Goal: Task Accomplishment & Management: Use online tool/utility

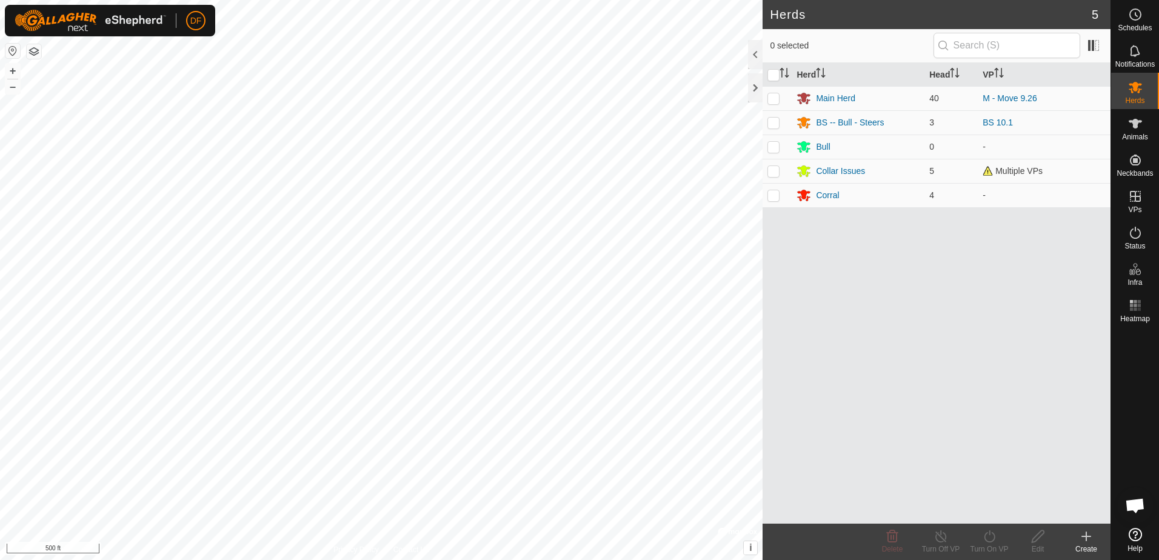
scroll to position [1863, 0]
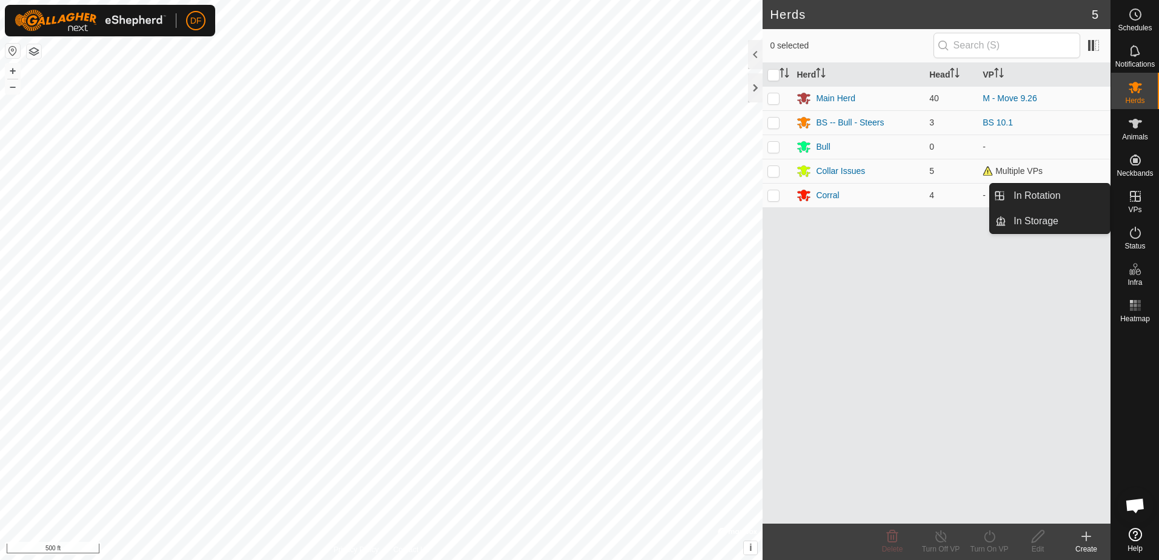
click at [1132, 203] on icon at bounding box center [1135, 196] width 15 height 15
click at [1050, 198] on link "In Rotation" at bounding box center [1058, 196] width 104 height 24
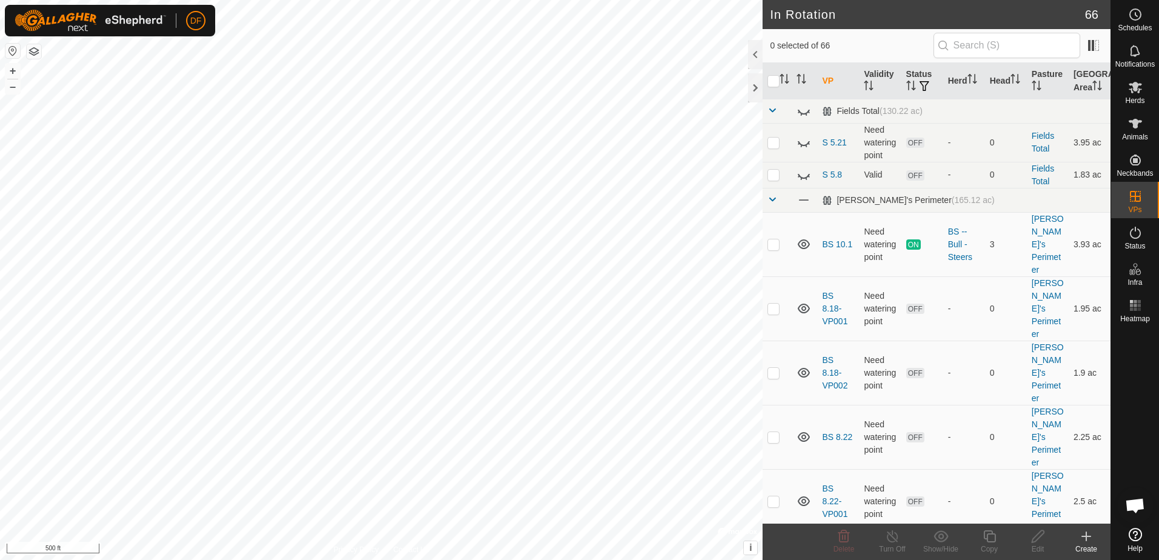
click at [1086, 540] on icon at bounding box center [1086, 536] width 0 height 8
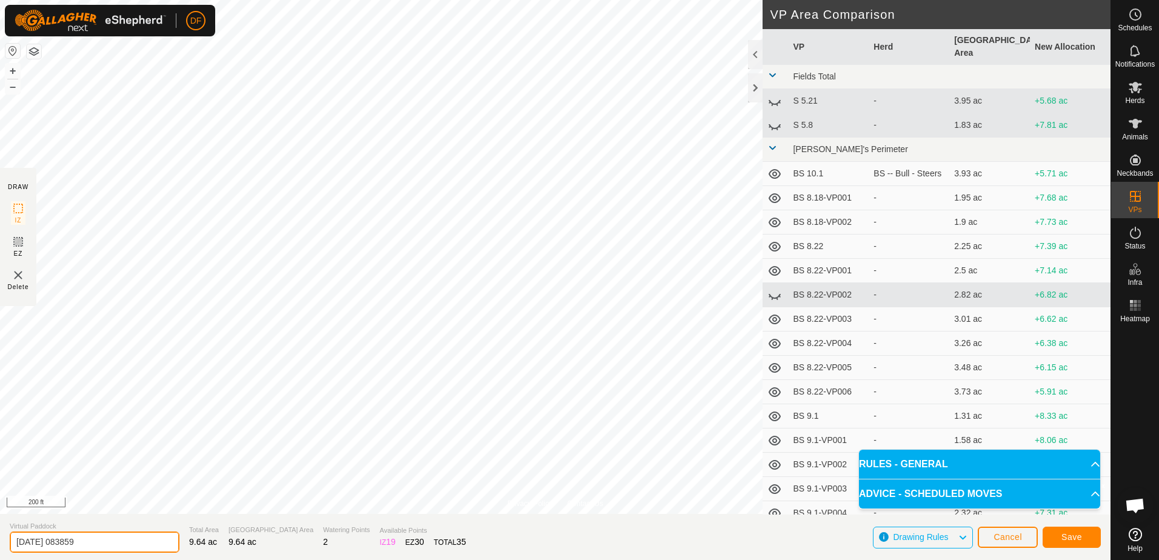
drag, startPoint x: 101, startPoint y: 544, endPoint x: -2, endPoint y: 548, distance: 103.1
click at [0, 548] on html "DF Schedules Notifications Herds Animals Neckbands VPs Status Infra Heatmap Hel…" at bounding box center [579, 280] width 1159 height 560
type input "M 10.6"
click at [1077, 535] on span "Save" at bounding box center [1071, 537] width 21 height 10
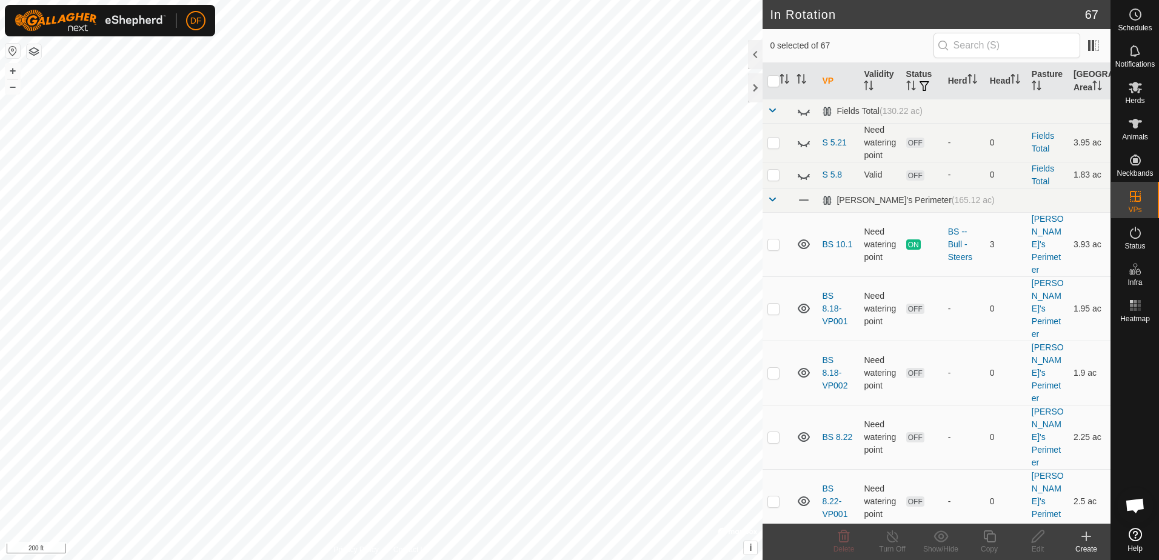
checkbox input "true"
click at [990, 538] on icon at bounding box center [989, 536] width 15 height 15
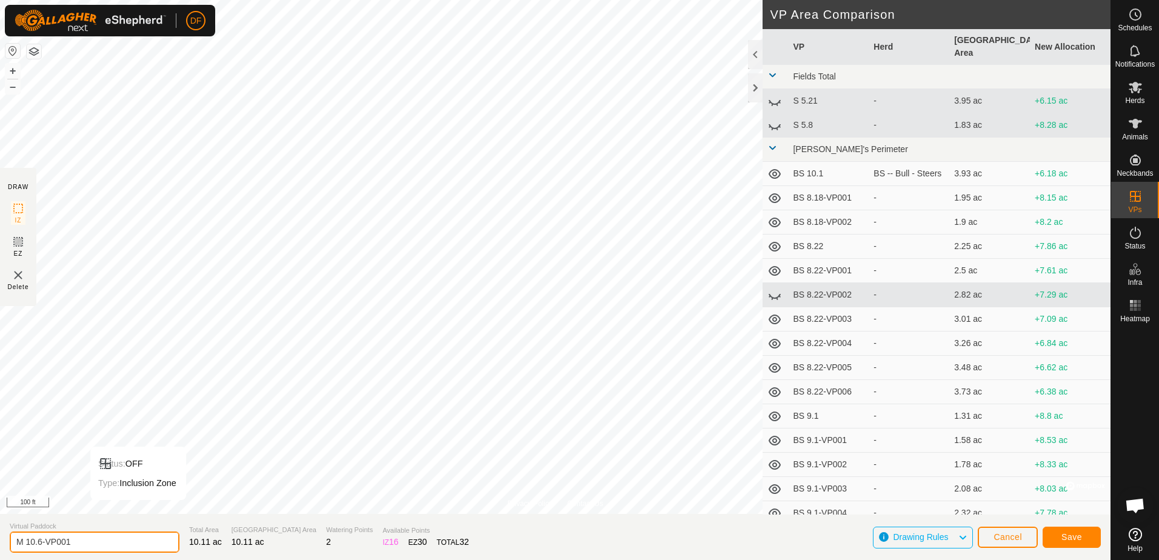
drag, startPoint x: 84, startPoint y: 544, endPoint x: -2, endPoint y: 556, distance: 86.8
click at [0, 556] on html "DF Schedules Notifications Herds Animals Neckbands VPs Status Infra Heatmap Hel…" at bounding box center [579, 280] width 1159 height 560
click at [82, 541] on input "M 10.6-VP001" at bounding box center [95, 542] width 170 height 21
type input "M 10.7"
click at [1084, 535] on button "Save" at bounding box center [1072, 537] width 58 height 21
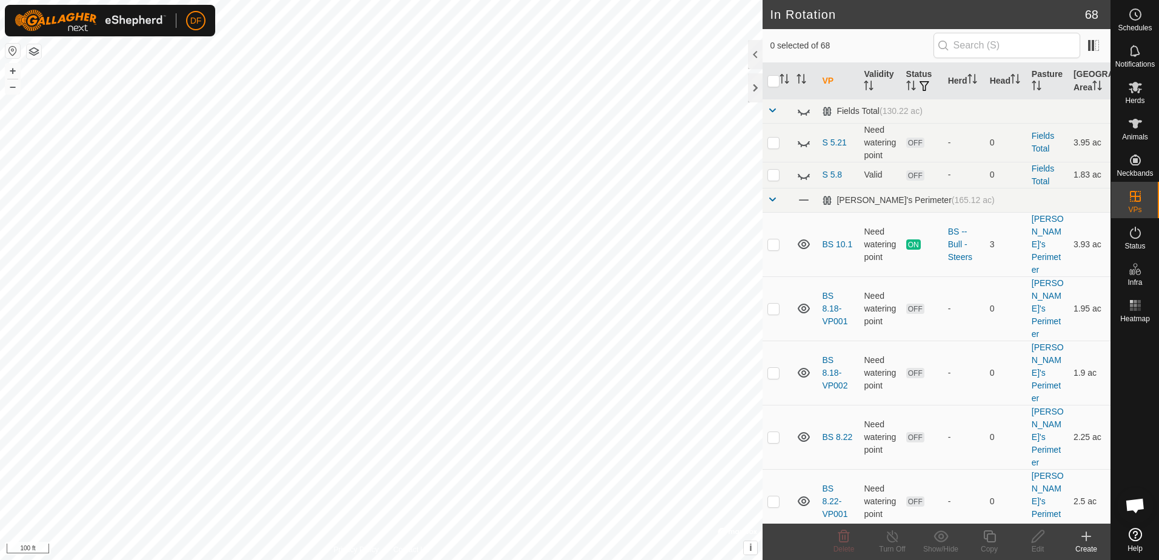
checkbox input "true"
click at [991, 540] on icon at bounding box center [989, 536] width 15 height 15
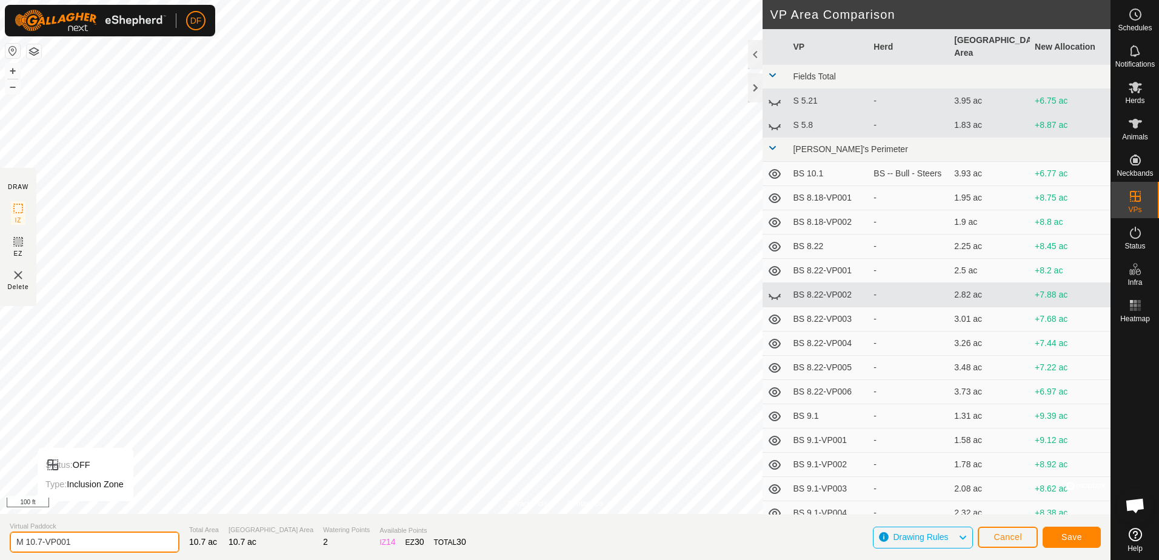
click at [74, 541] on input "M 10.7-VP001" at bounding box center [95, 542] width 170 height 21
type input "M 10.8"
click at [1087, 536] on button "Save" at bounding box center [1072, 537] width 58 height 21
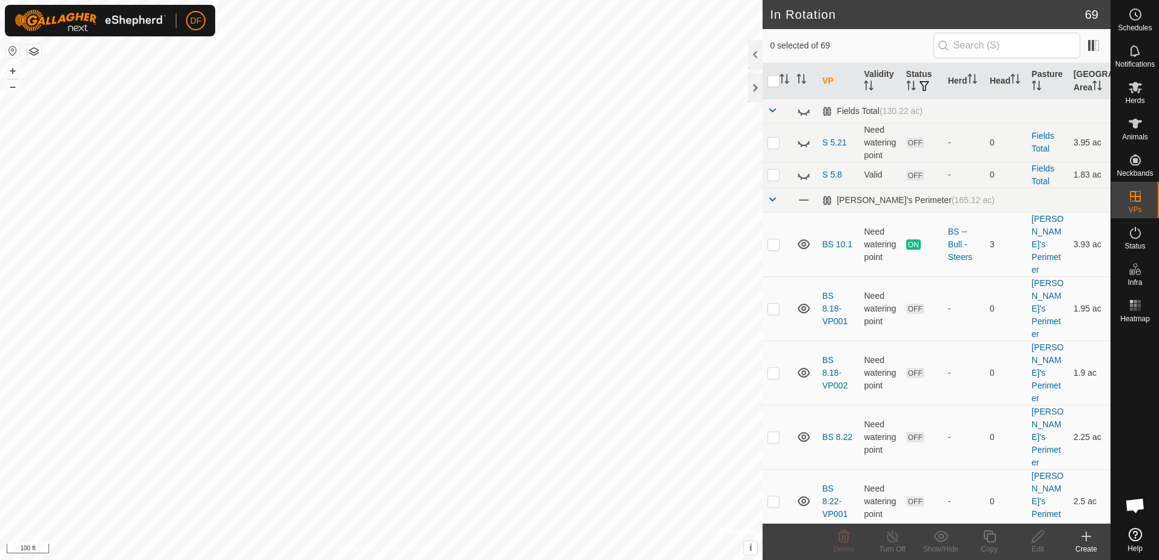
checkbox input "true"
click at [993, 534] on icon at bounding box center [989, 536] width 12 height 12
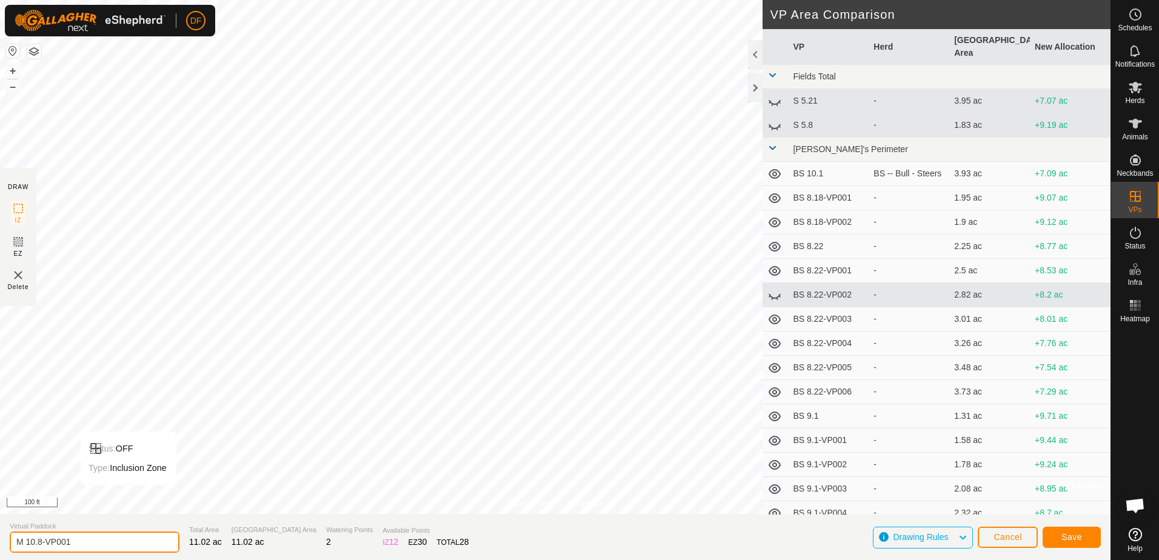
drag, startPoint x: 75, startPoint y: 539, endPoint x: 46, endPoint y: 535, distance: 29.3
click at [46, 535] on input "M 10.8-VP001" at bounding box center [95, 542] width 170 height 21
type input "M 10.9"
click at [1080, 536] on span "Save" at bounding box center [1071, 537] width 21 height 10
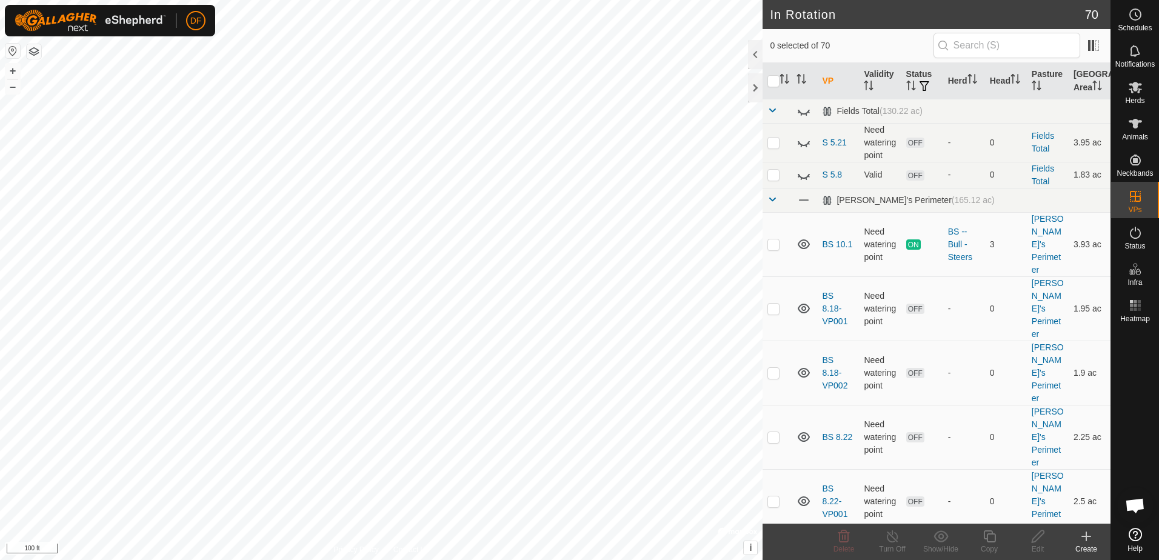
checkbox input "true"
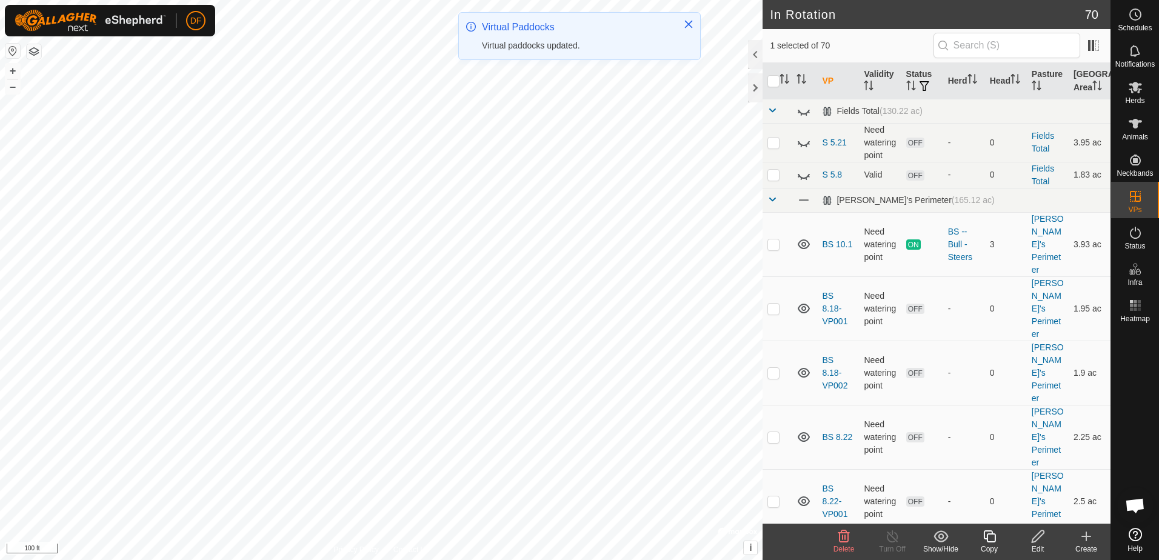
click at [986, 538] on icon at bounding box center [989, 536] width 12 height 12
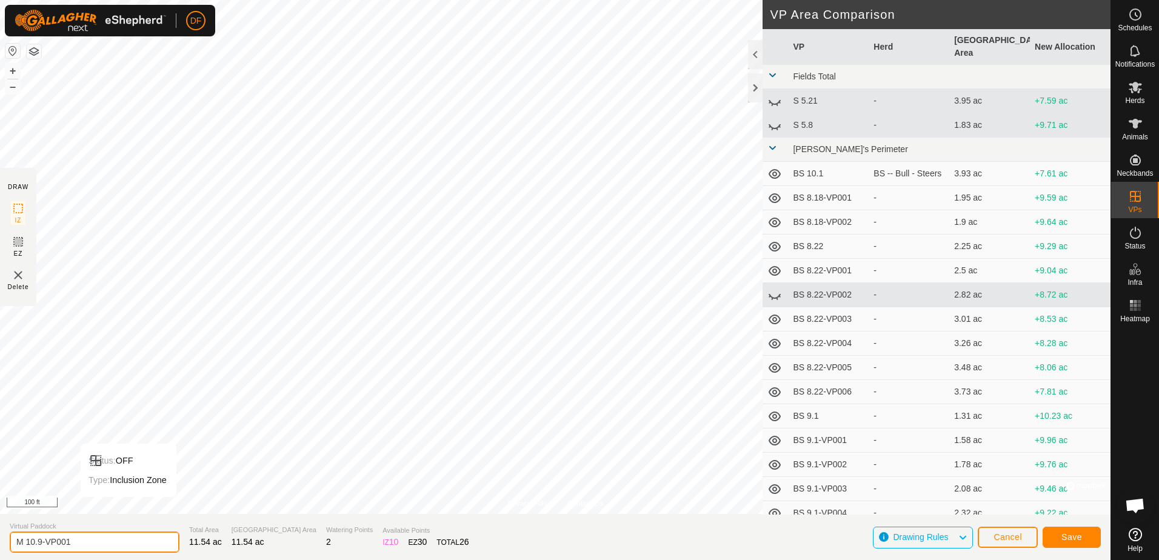
drag, startPoint x: 79, startPoint y: 539, endPoint x: 38, endPoint y: 540, distance: 41.8
click at [38, 540] on input "M 10.9-VP001" at bounding box center [95, 542] width 170 height 21
type input "M 10.10"
click at [1084, 536] on button "Save" at bounding box center [1072, 537] width 58 height 21
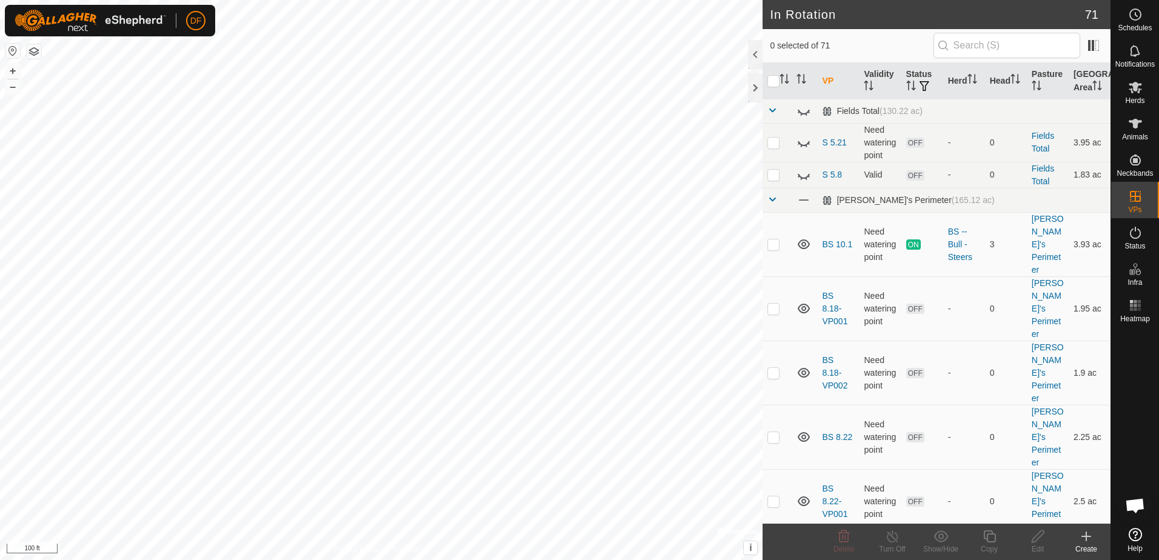
checkbox input "true"
click at [988, 536] on icon at bounding box center [989, 536] width 15 height 15
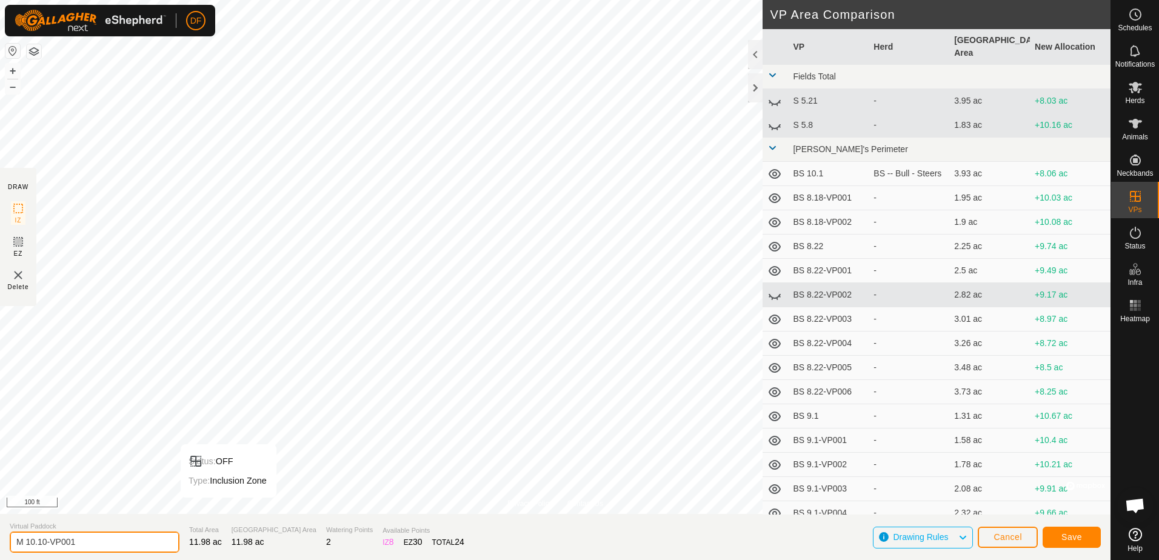
click at [83, 543] on input "M 10.10-VP001" at bounding box center [95, 542] width 170 height 21
type input "M 10.11"
click at [1076, 535] on span "Save" at bounding box center [1071, 537] width 21 height 10
